Goal: Information Seeking & Learning: Learn about a topic

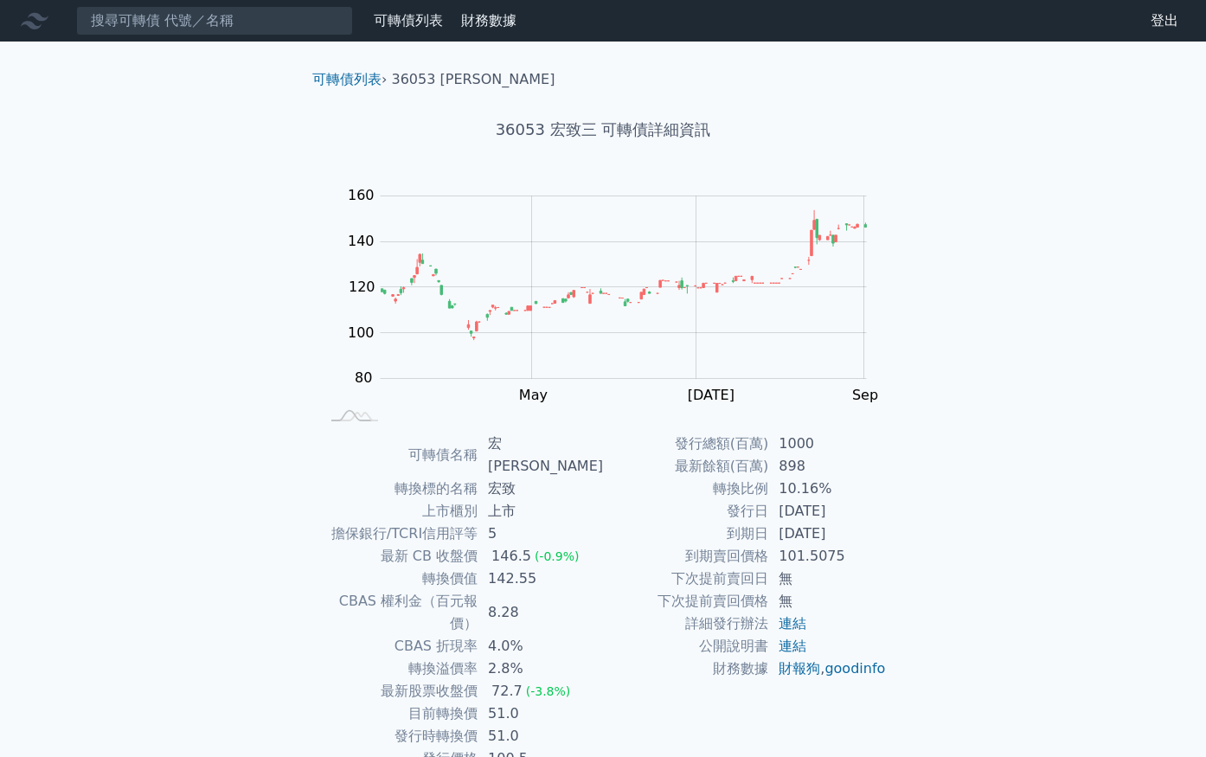
drag, startPoint x: 793, startPoint y: 532, endPoint x: 865, endPoint y: 531, distance: 71.8
click at [865, 531] on td "2027-08-06" at bounding box center [827, 533] width 119 height 22
drag, startPoint x: 869, startPoint y: 531, endPoint x: 780, endPoint y: 533, distance: 88.3
click at [780, 533] on td "2027-08-06" at bounding box center [827, 533] width 119 height 22
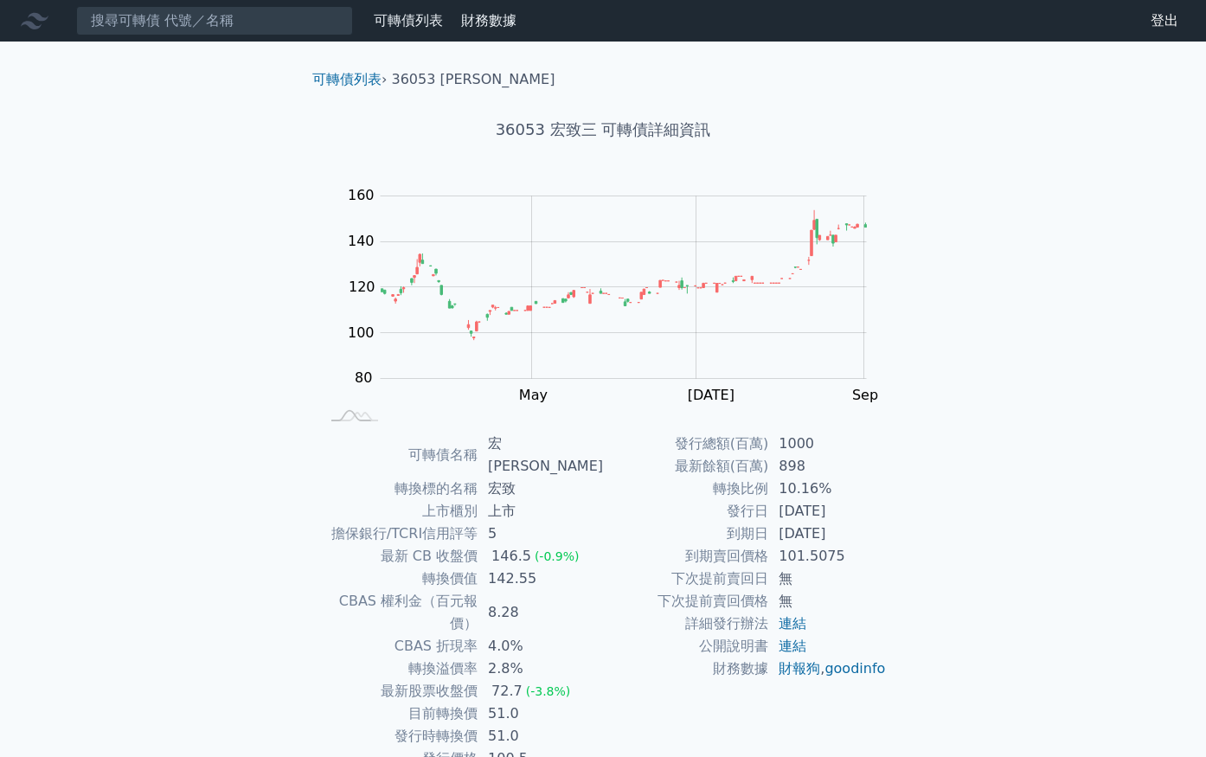
click at [1022, 525] on div "可轉債列表 財務數據 可轉債列表 財務數據 登出 登出 可轉債列表 › 36053 宏致三 36053 宏致三 可轉債詳細資訊 Zoom Out 100 70…" at bounding box center [603, 423] width 1206 height 846
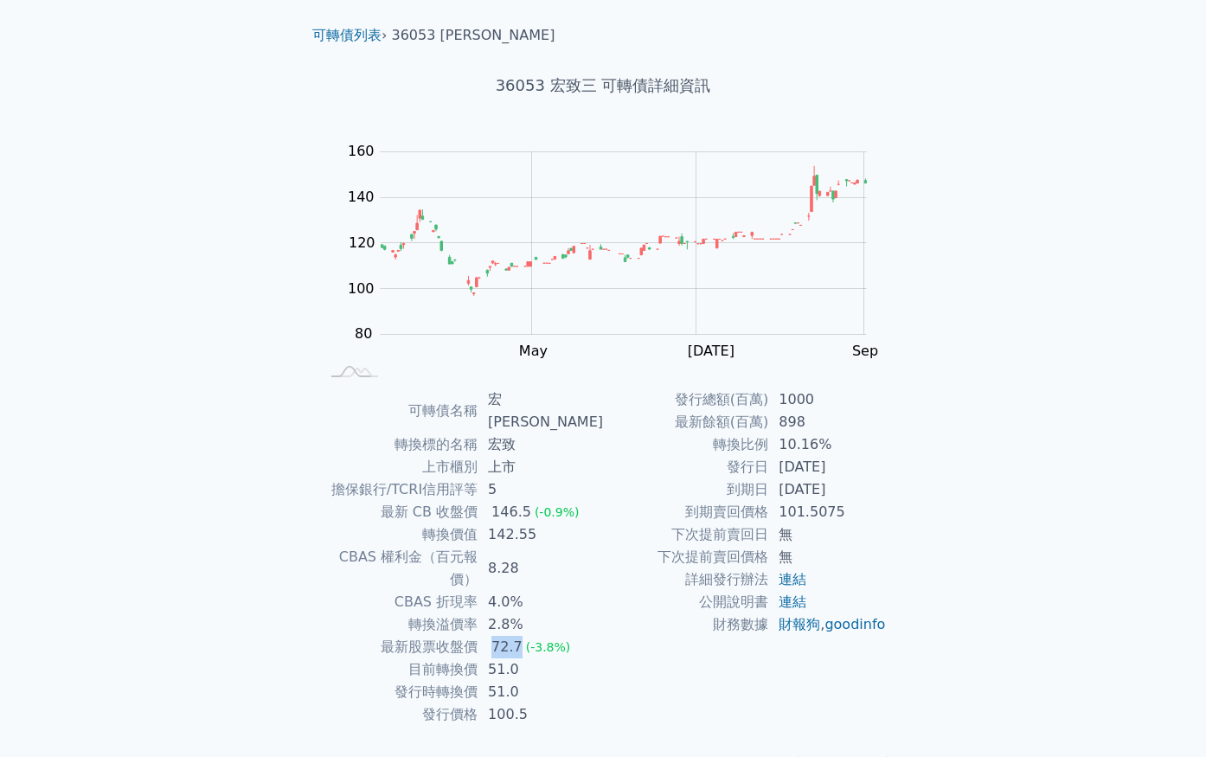
drag, startPoint x: 497, startPoint y: 605, endPoint x: 527, endPoint y: 612, distance: 30.4
click at [526, 636] on div "72.7" at bounding box center [507, 647] width 38 height 22
click at [531, 658] on td "51.0" at bounding box center [540, 669] width 125 height 22
drag, startPoint x: 508, startPoint y: 612, endPoint x: 499, endPoint y: 604, distance: 11.6
click at [499, 604] on tbody "可轉債名稱 宏致三 轉換標的名稱 宏致 上市櫃別 上市 擔保銀行/TCRI信用評等 5 最新 CB 收盤價 146.5 (-0.9%) 轉換價值 142.55…" at bounding box center [461, 556] width 284 height 337
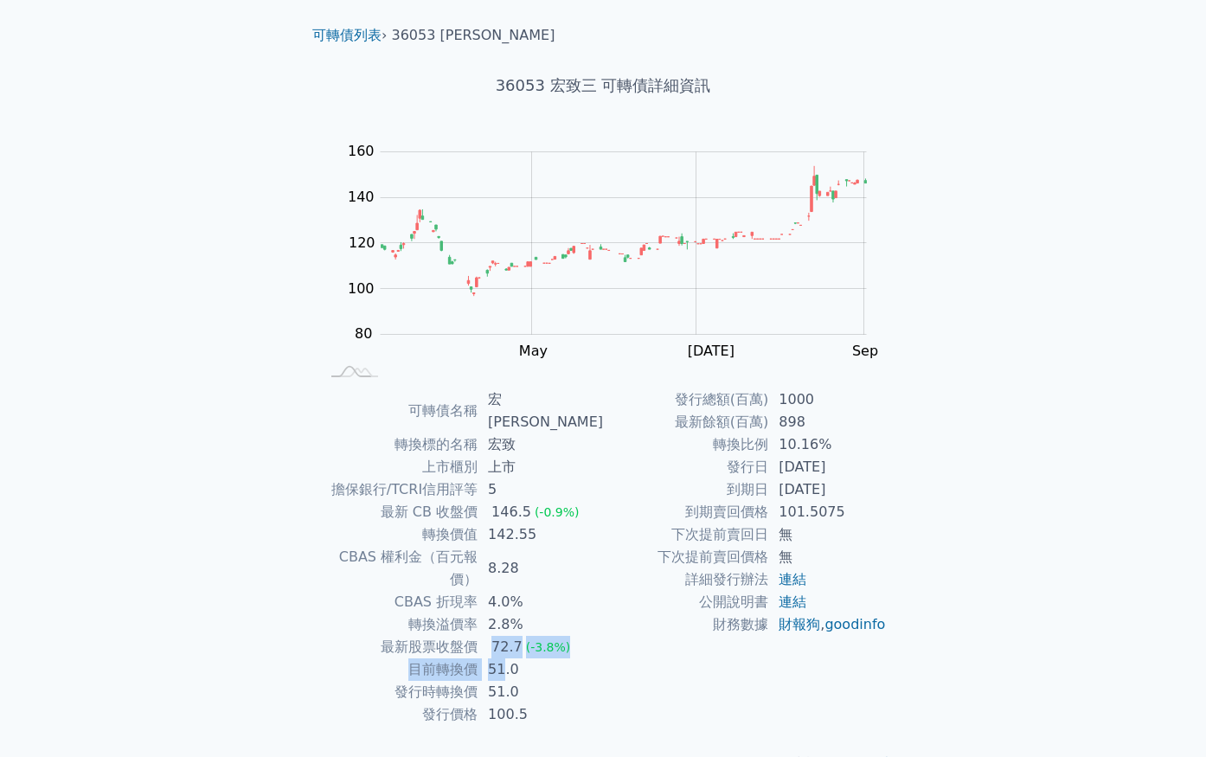
click at [507, 636] on div "72.7" at bounding box center [507, 647] width 38 height 22
drag, startPoint x: 533, startPoint y: 633, endPoint x: 501, endPoint y: 614, distance: 37.2
click at [501, 658] on td "51.0" at bounding box center [540, 669] width 125 height 22
click at [503, 658] on td "51.0" at bounding box center [540, 669] width 125 height 22
drag, startPoint x: 497, startPoint y: 600, endPoint x: 535, endPoint y: 627, distance: 45.9
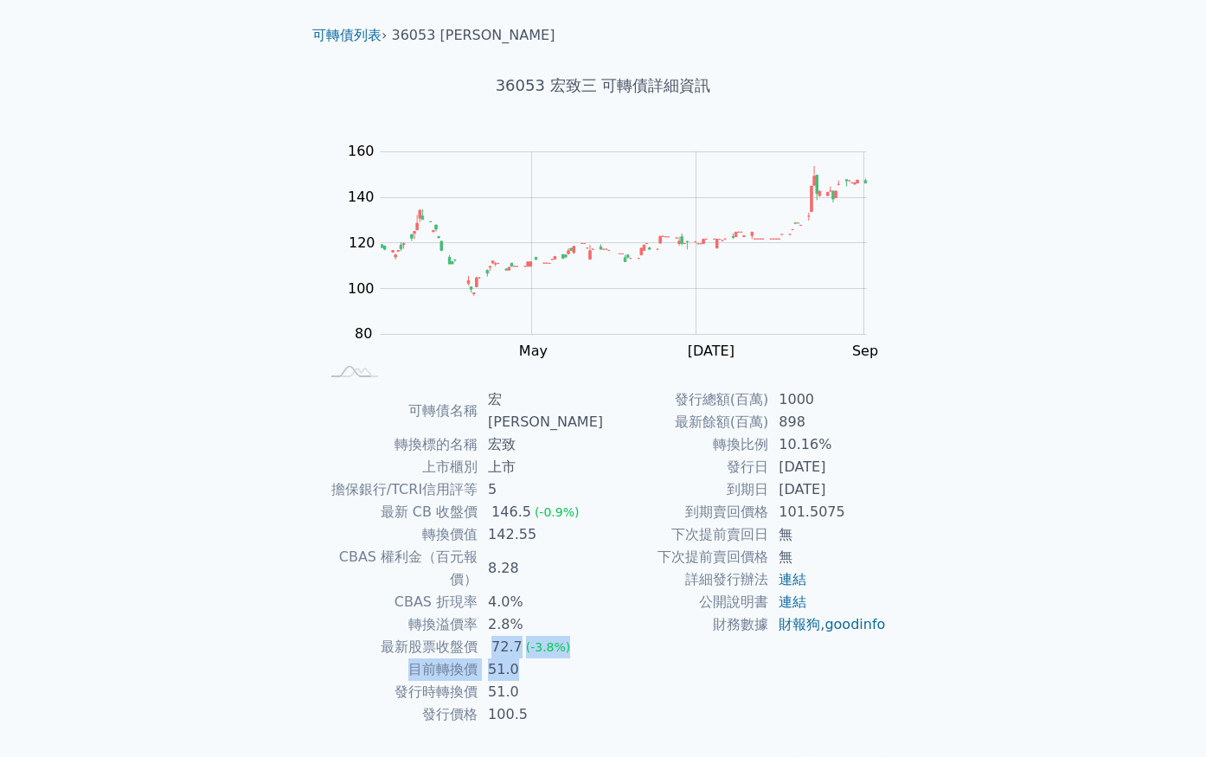
click at [535, 627] on tbody "可轉債名稱 宏致三 轉換標的名稱 宏致 上市櫃別 上市 擔保銀行/TCRI信用評等 5 最新 CB 收盤價 146.5 (-0.9%) 轉換價值 142.55…" at bounding box center [461, 556] width 284 height 337
click at [535, 658] on td "51.0" at bounding box center [540, 669] width 125 height 22
drag, startPoint x: 531, startPoint y: 627, endPoint x: 496, endPoint y: 603, distance: 42.9
click at [497, 604] on tbody "可轉債名稱 宏致三 轉換標的名稱 宏致 上市櫃別 上市 擔保銀行/TCRI信用評等 5 最新 CB 收盤價 146.5 (-0.9%) 轉換價值 142.55…" at bounding box center [461, 556] width 284 height 337
drag, startPoint x: 496, startPoint y: 603, endPoint x: 573, endPoint y: 638, distance: 84.4
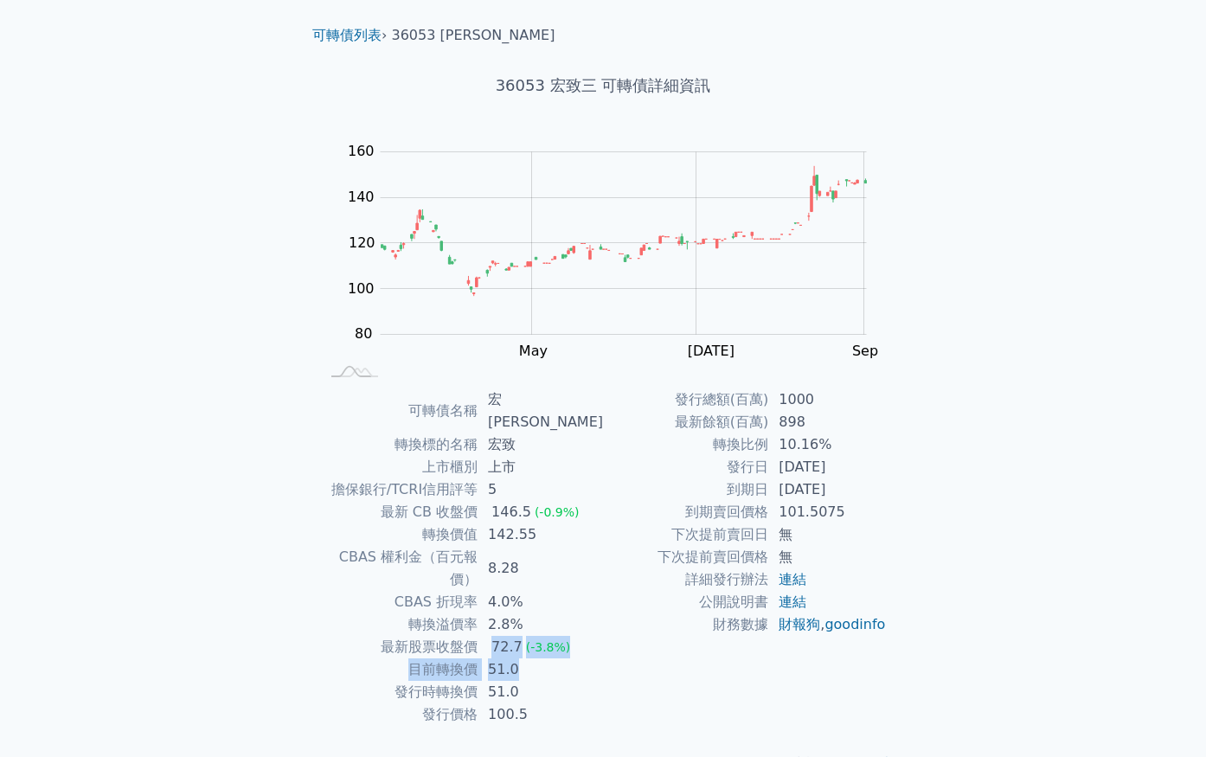
click at [503, 636] on div "72.7" at bounding box center [507, 647] width 38 height 22
click at [574, 681] on td "51.0" at bounding box center [540, 692] width 125 height 22
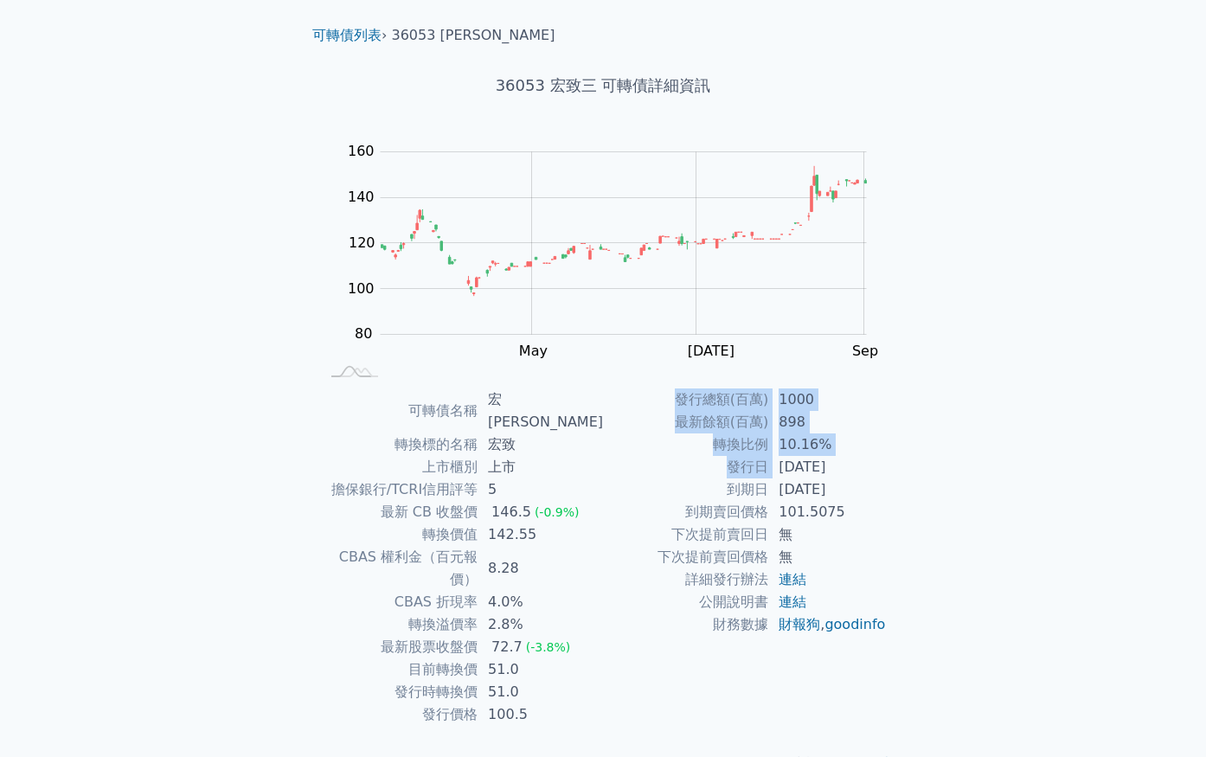
drag, startPoint x: 783, startPoint y: 471, endPoint x: 894, endPoint y: 472, distance: 111.6
click at [894, 472] on div "可轉債名稱 宏致三 轉換標的名稱 宏致 上市櫃別 上市 擔保銀行/TCRI信用評等 5 最新 CB 收盤價 146.5 (-0.9%) 轉換價值 142.55…" at bounding box center [602, 556] width 609 height 337
click at [890, 494] on div "可轉債名稱 宏致三 轉換標的名稱 宏致 上市櫃別 上市 擔保銀行/TCRI信用評等 5 最新 CB 收盤價 146.5 (-0.9%) 轉換價值 142.55…" at bounding box center [602, 556] width 609 height 337
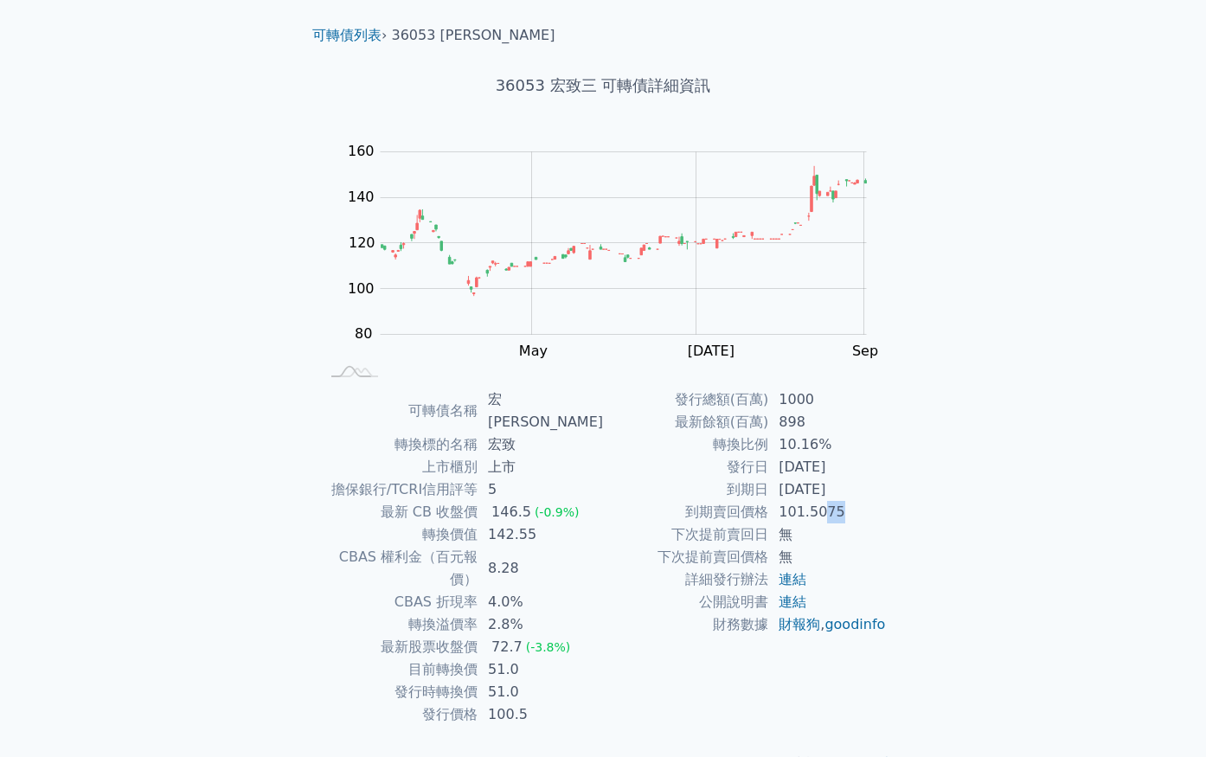
drag, startPoint x: 860, startPoint y: 506, endPoint x: 813, endPoint y: 507, distance: 46.7
click at [817, 505] on td "101.5075" at bounding box center [827, 512] width 119 height 22
drag, startPoint x: 792, startPoint y: 513, endPoint x: 840, endPoint y: 518, distance: 47.9
click at [843, 518] on td "101.5075" at bounding box center [827, 512] width 119 height 22
click at [835, 529] on td "無" at bounding box center [827, 534] width 119 height 22
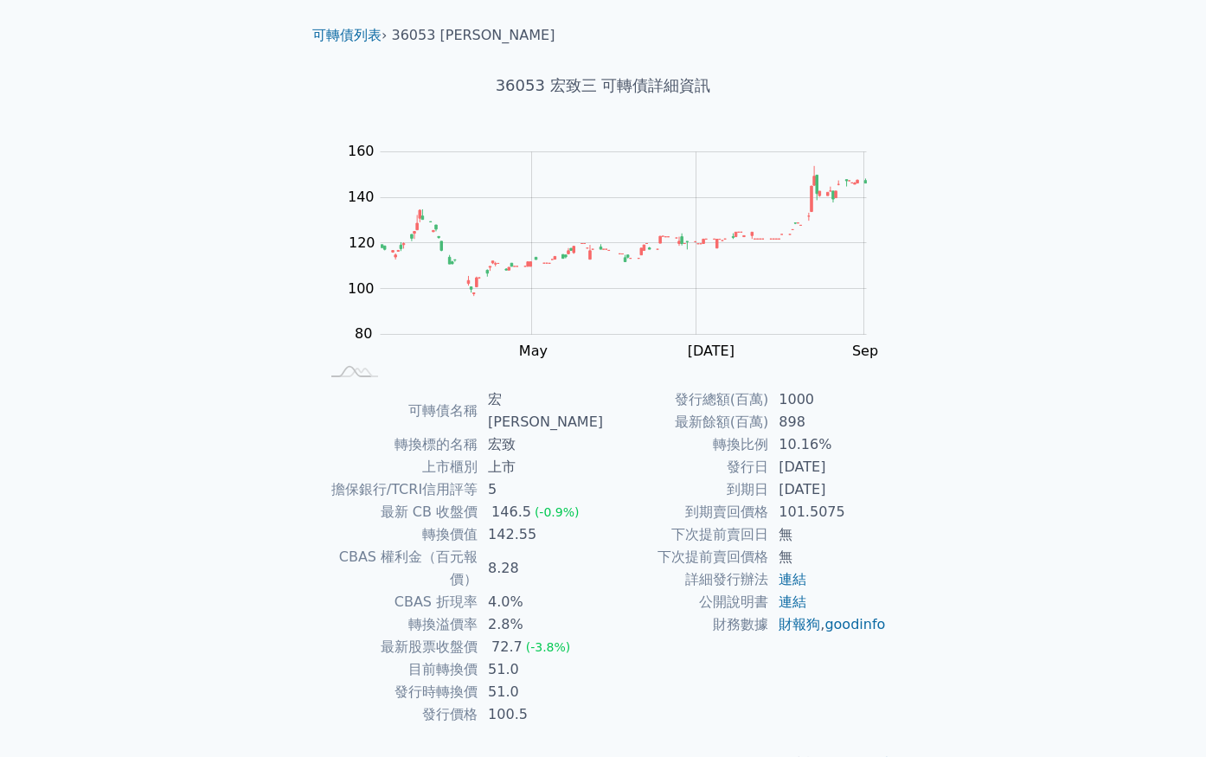
drag, startPoint x: 840, startPoint y: 472, endPoint x: 859, endPoint y: 471, distance: 19.1
click at [859, 471] on td "2024-08-06" at bounding box center [827, 467] width 119 height 22
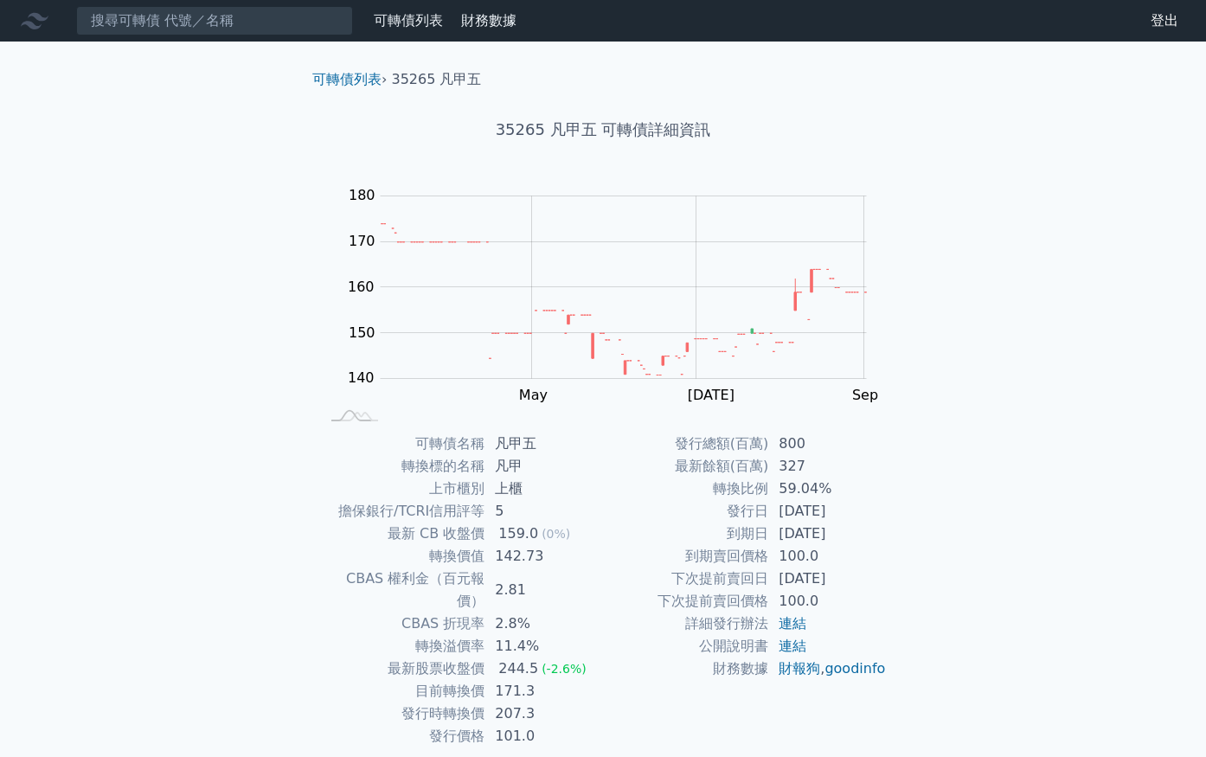
drag, startPoint x: 849, startPoint y: 531, endPoint x: 806, endPoint y: 533, distance: 42.4
click at [806, 533] on td "[DATE]" at bounding box center [827, 533] width 119 height 22
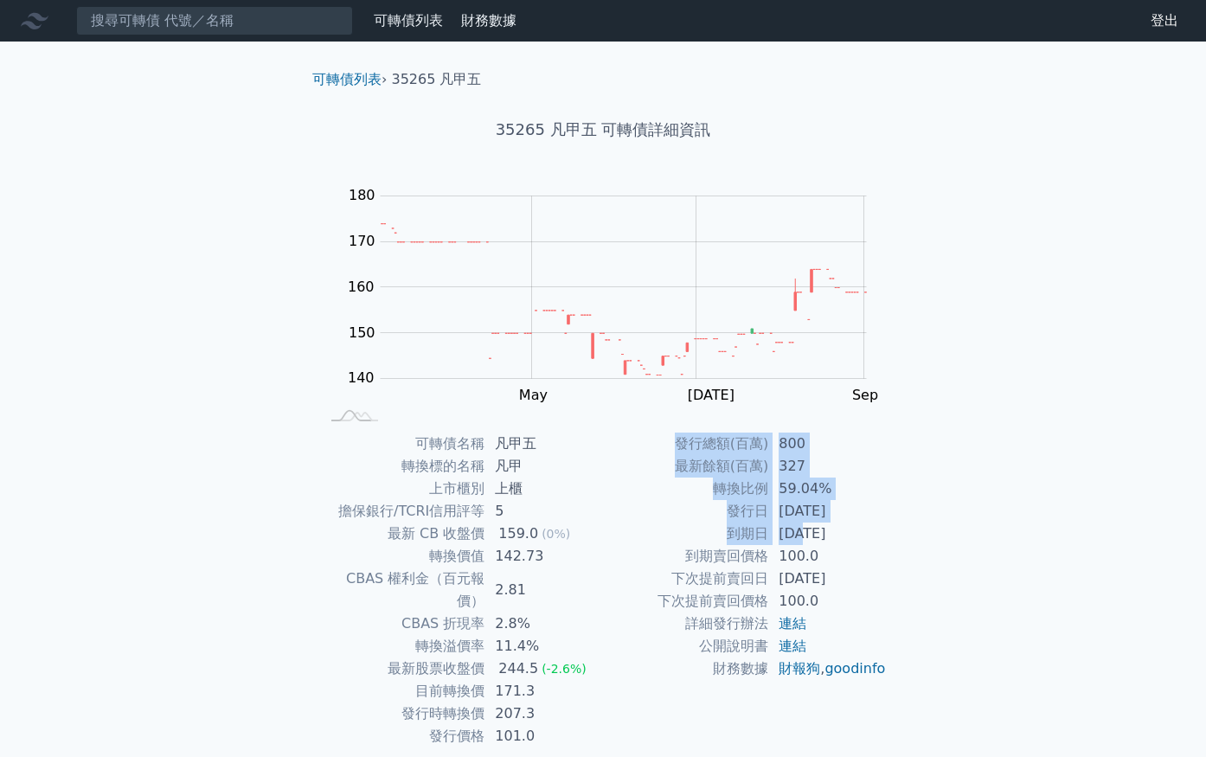
drag, startPoint x: 802, startPoint y: 532, endPoint x: 919, endPoint y: 532, distance: 116.8
click at [920, 532] on div "可轉債列表 › 35265 凡甲五 35265 凡甲五 可轉債詳細資訊 Zoom Out 140 130 135 140 145 150 155 160 19…" at bounding box center [603, 433] width 664 height 782
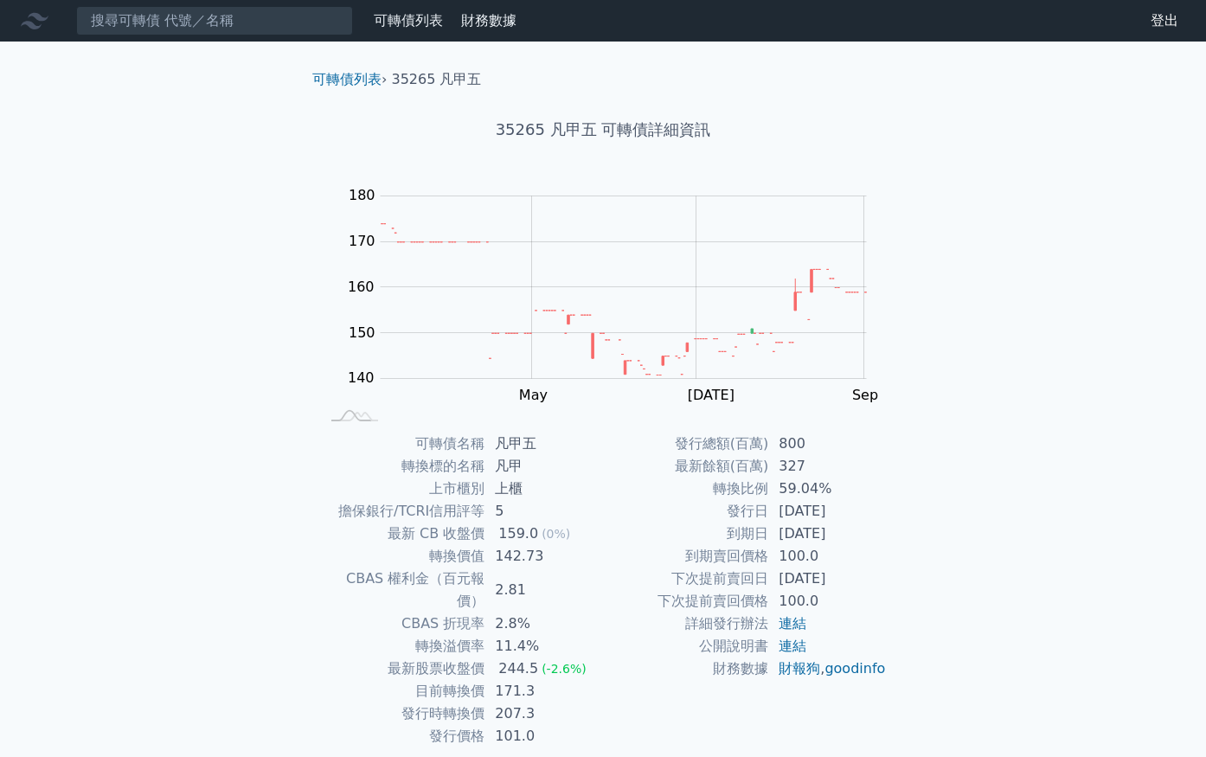
drag, startPoint x: 919, startPoint y: 532, endPoint x: 897, endPoint y: 533, distance: 21.6
click at [919, 531] on div "可轉債列表 › 35265 凡甲五 35265 凡甲五 可轉債詳細資訊 Zoom Out 140 130 135 140 145 150 155 160 19…" at bounding box center [603, 433] width 664 height 782
drag, startPoint x: 854, startPoint y: 537, endPoint x: 779, endPoint y: 533, distance: 74.5
click at [778, 533] on td "[DATE]" at bounding box center [827, 533] width 119 height 22
drag, startPoint x: 779, startPoint y: 533, endPoint x: 841, endPoint y: 535, distance: 61.4
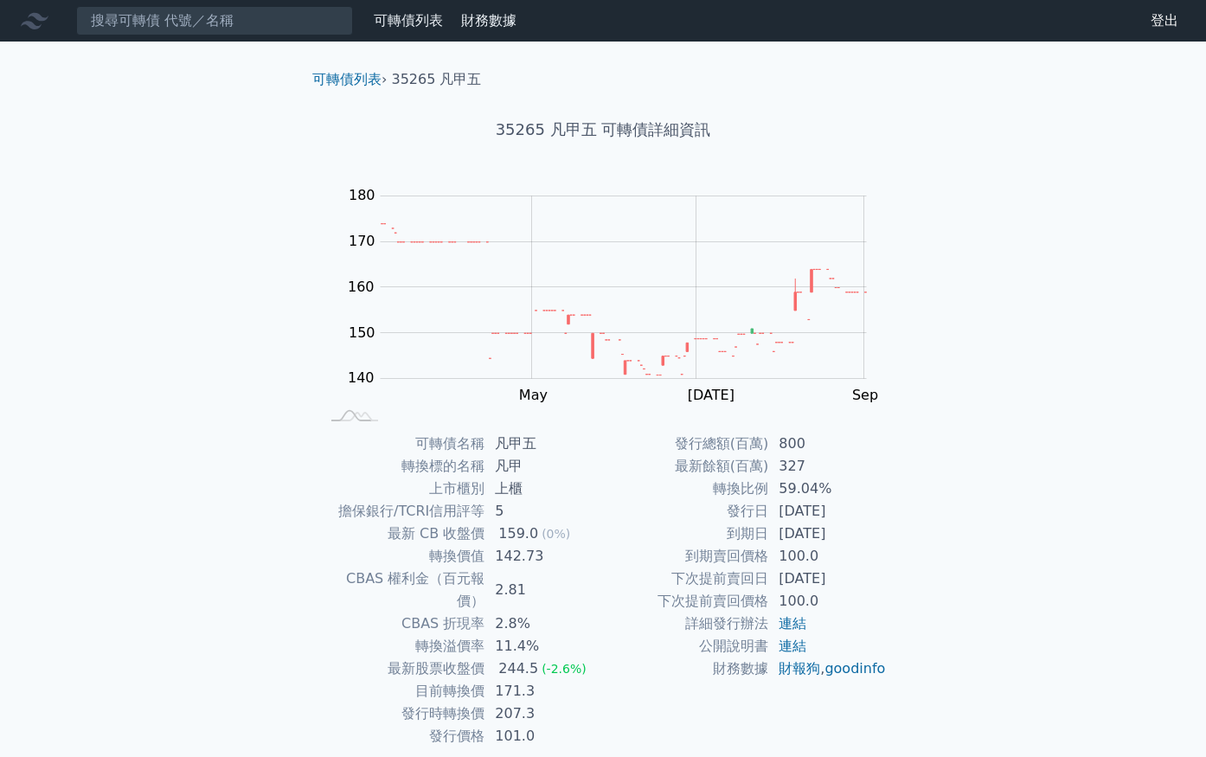
click at [780, 533] on td "[DATE]" at bounding box center [827, 533] width 119 height 22
click at [903, 534] on div "可轉債名稱 凡甲五 轉換標的名稱 凡甲 上市櫃別 上櫃 擔保銀行/TCRI信用評等 5 最新 CB 收盤價 159.0 (0%) 轉換價值 142.73 CB…" at bounding box center [602, 590] width 609 height 315
drag, startPoint x: 857, startPoint y: 533, endPoint x: 812, endPoint y: 532, distance: 45.0
click at [812, 532] on td "[DATE]" at bounding box center [827, 533] width 119 height 22
click at [799, 533] on td "[DATE]" at bounding box center [827, 533] width 119 height 22
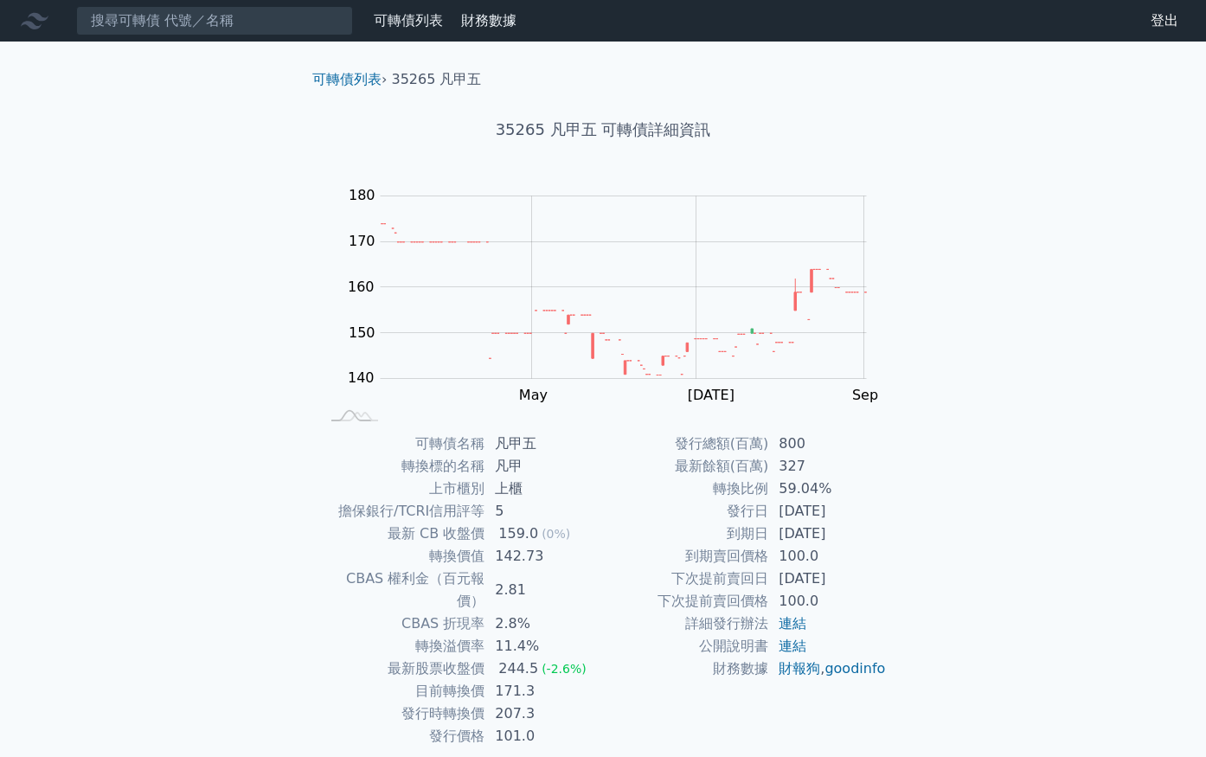
drag, startPoint x: 820, startPoint y: 532, endPoint x: 846, endPoint y: 532, distance: 26.0
click at [846, 532] on td "[DATE]" at bounding box center [827, 533] width 119 height 22
drag, startPoint x: 853, startPoint y: 532, endPoint x: 787, endPoint y: 529, distance: 65.8
click at [787, 529] on td "[DATE]" at bounding box center [827, 533] width 119 height 22
drag, startPoint x: 865, startPoint y: 580, endPoint x: 769, endPoint y: 580, distance: 96.0
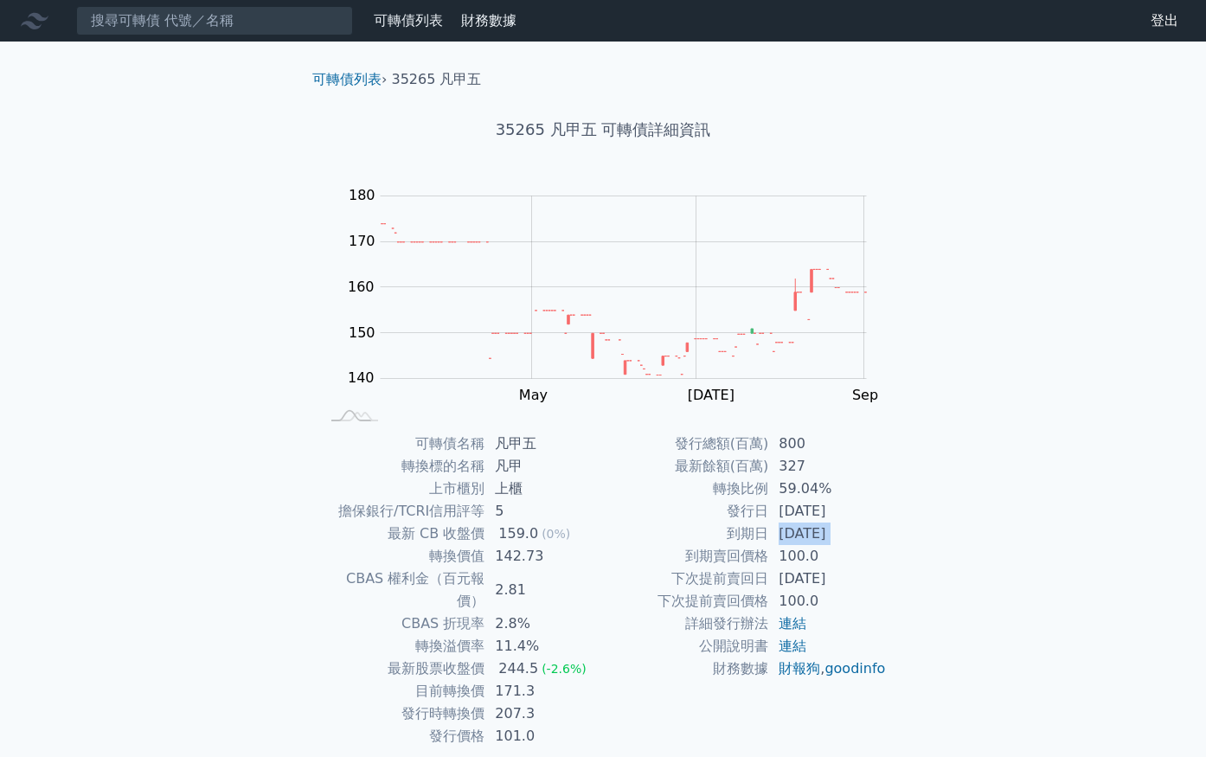
click at [769, 580] on td "[DATE]" at bounding box center [827, 578] width 119 height 22
click at [969, 586] on div "可轉債列表 財務數據 可轉債列表 財務數據 登出 登出 可轉債列表 › 35265 凡甲五 35265 凡甲五 可轉債詳細資訊 Zoom Out 140 13…" at bounding box center [603, 412] width 1206 height 824
